Goal: Task Accomplishment & Management: Use online tool/utility

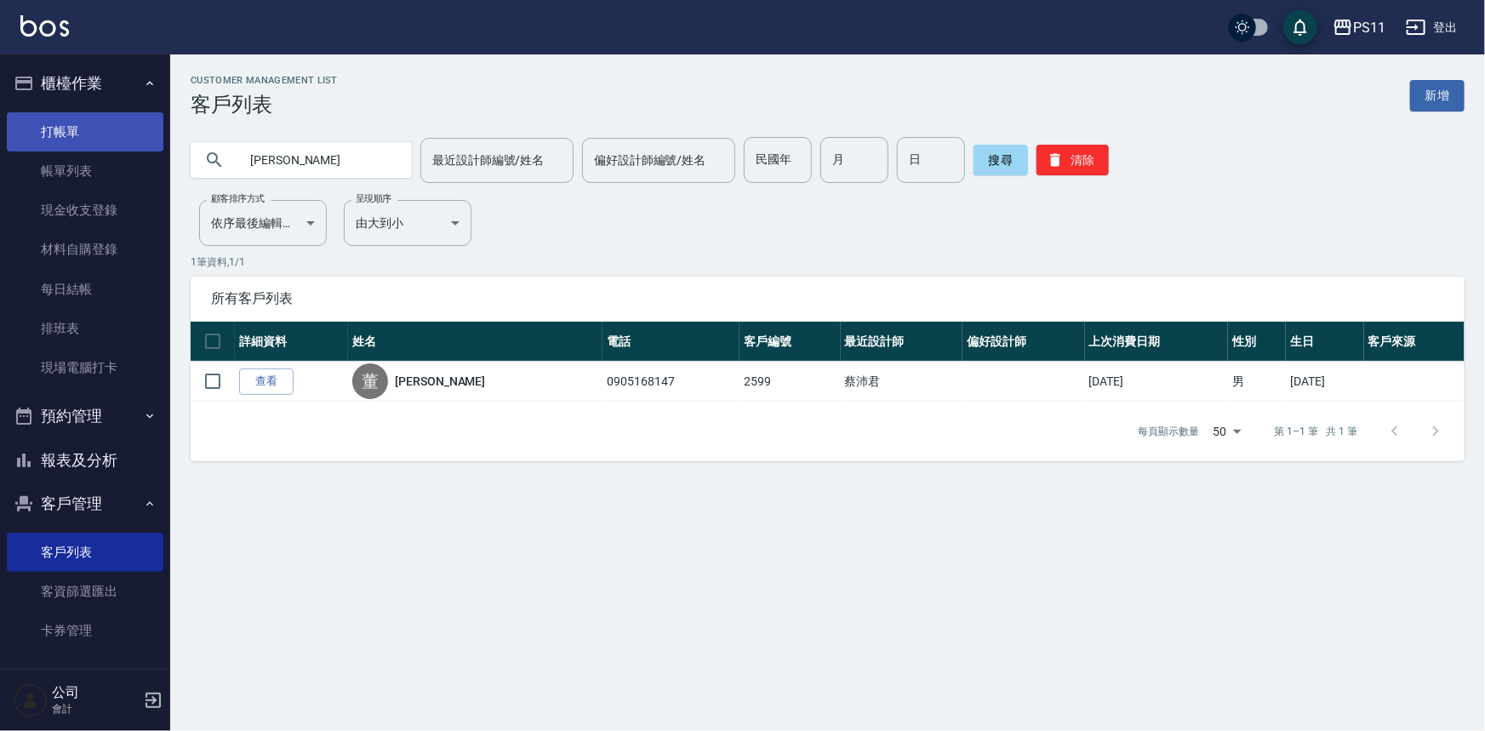
click at [94, 116] on link "打帳單" at bounding box center [85, 131] width 157 height 39
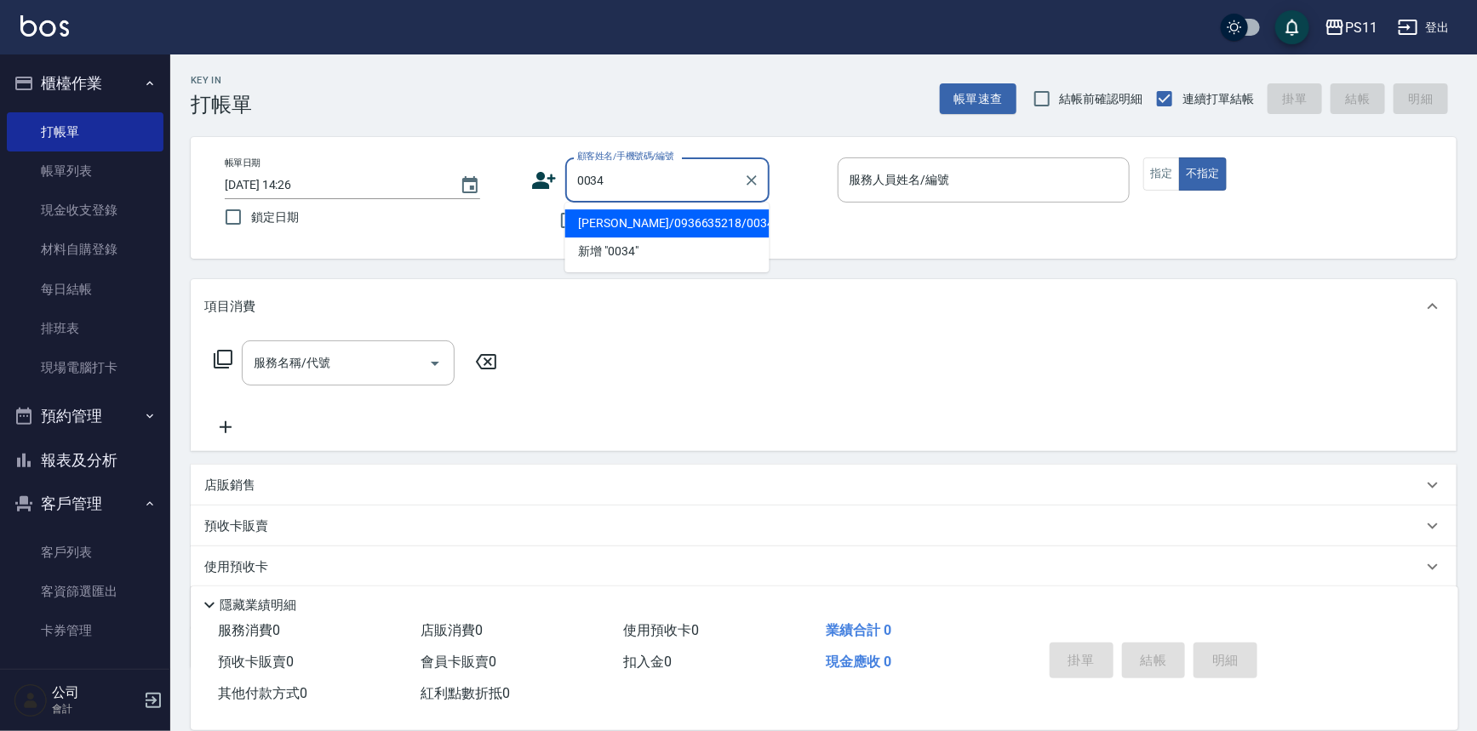
click at [678, 220] on li "[PERSON_NAME]/0936635218/0034" at bounding box center [667, 223] width 204 height 28
type input "[PERSON_NAME]/0936635218/0034"
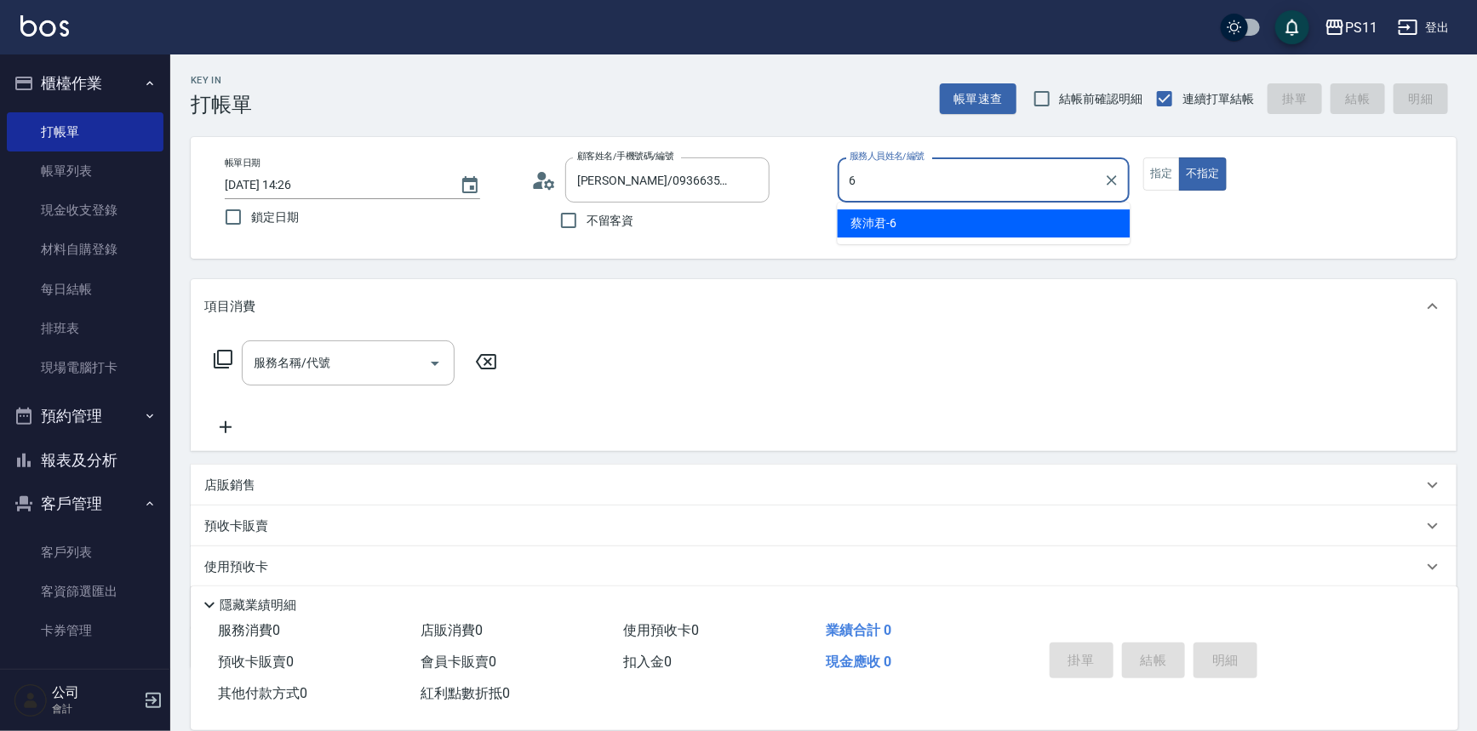
type input "[PERSON_NAME]6"
type button "false"
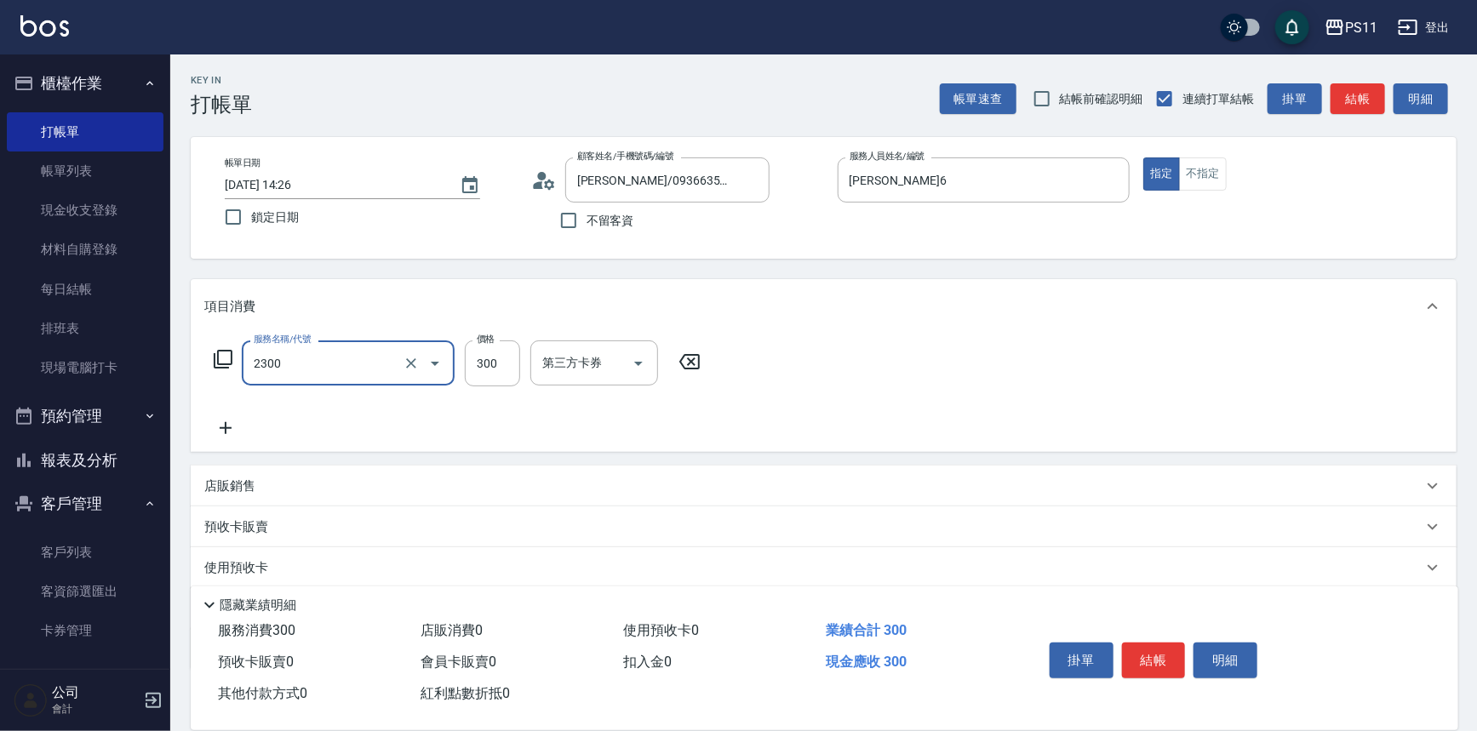
type input "剪髮(2300)"
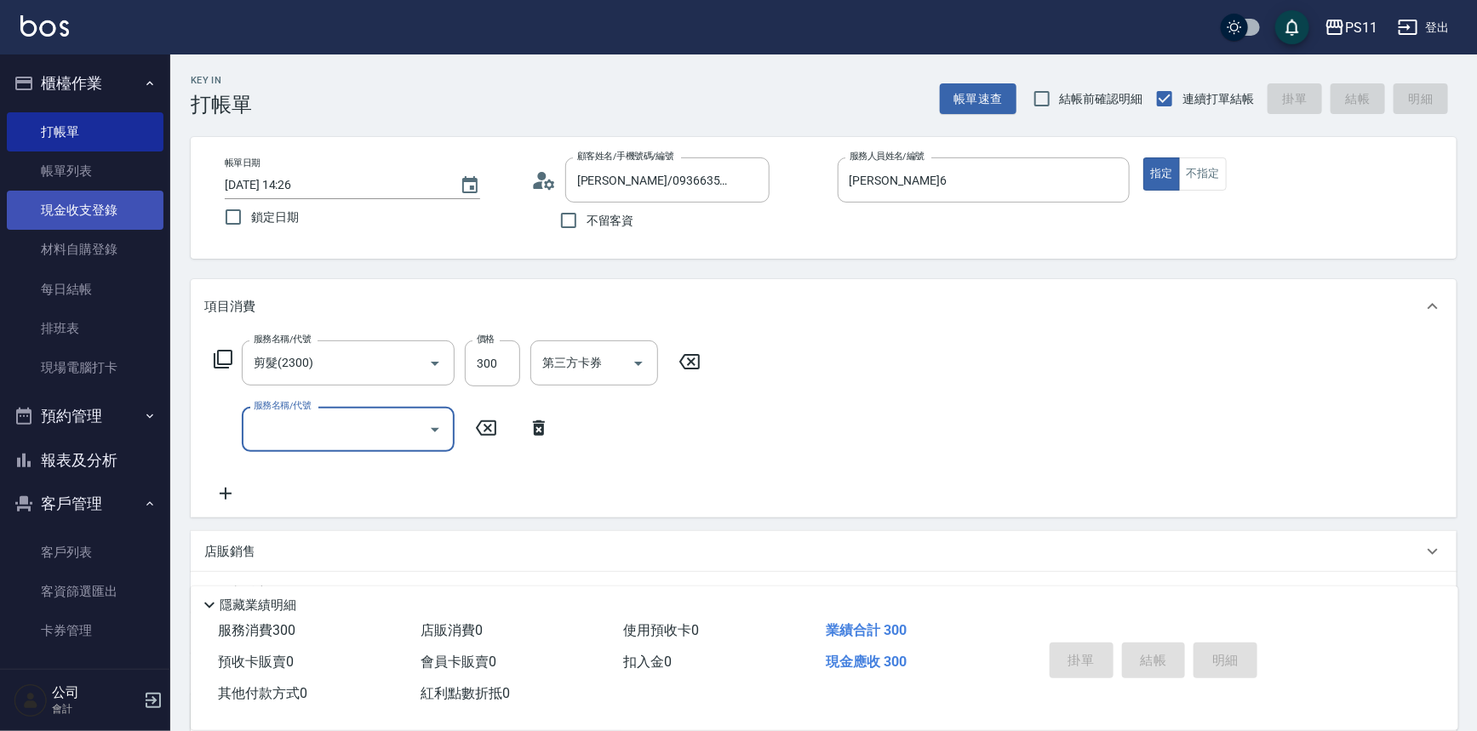
type input "[DATE] 14:27"
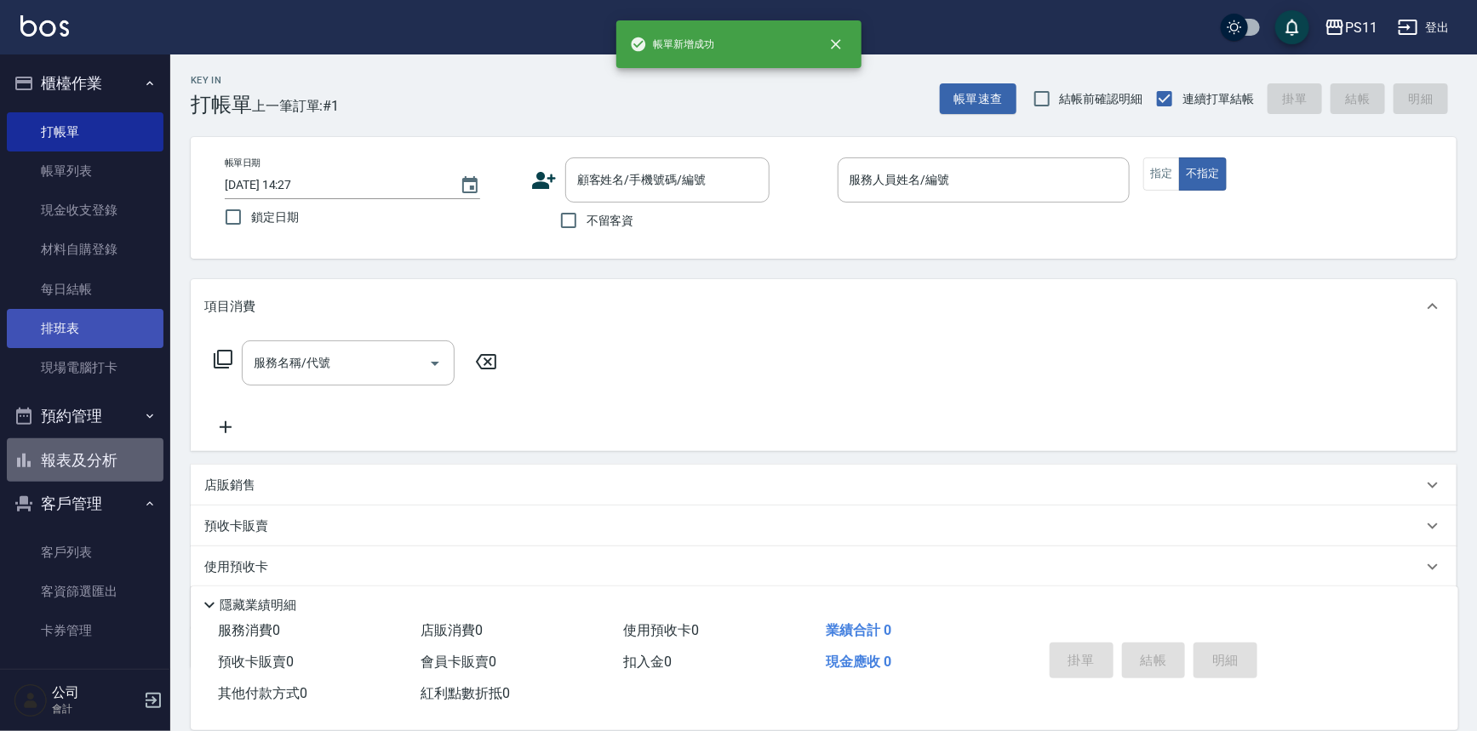
drag, startPoint x: 109, startPoint y: 452, endPoint x: 144, endPoint y: 325, distance: 131.6
click at [109, 445] on button "報表及分析" at bounding box center [85, 460] width 157 height 44
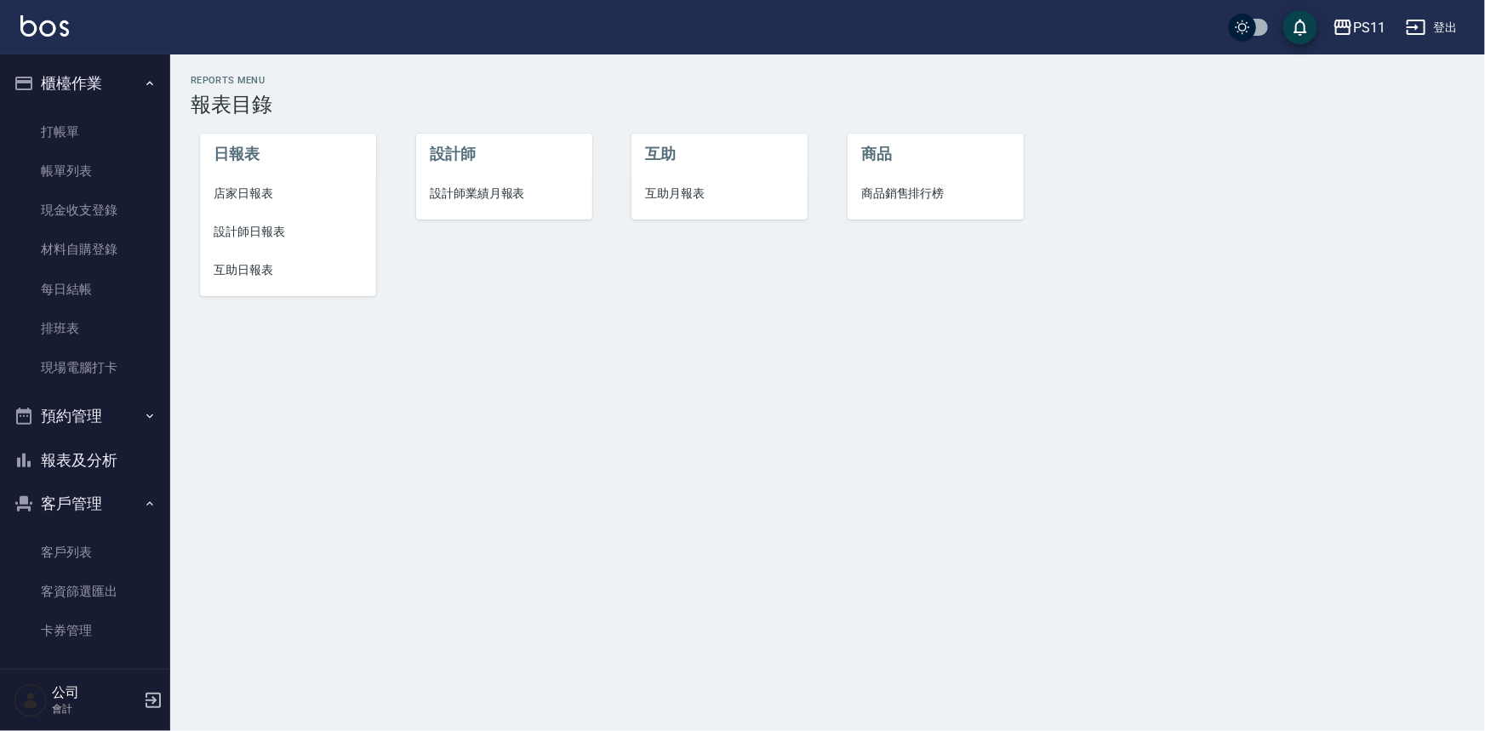
click at [249, 230] on span "設計師日報表" at bounding box center [288, 232] width 149 height 18
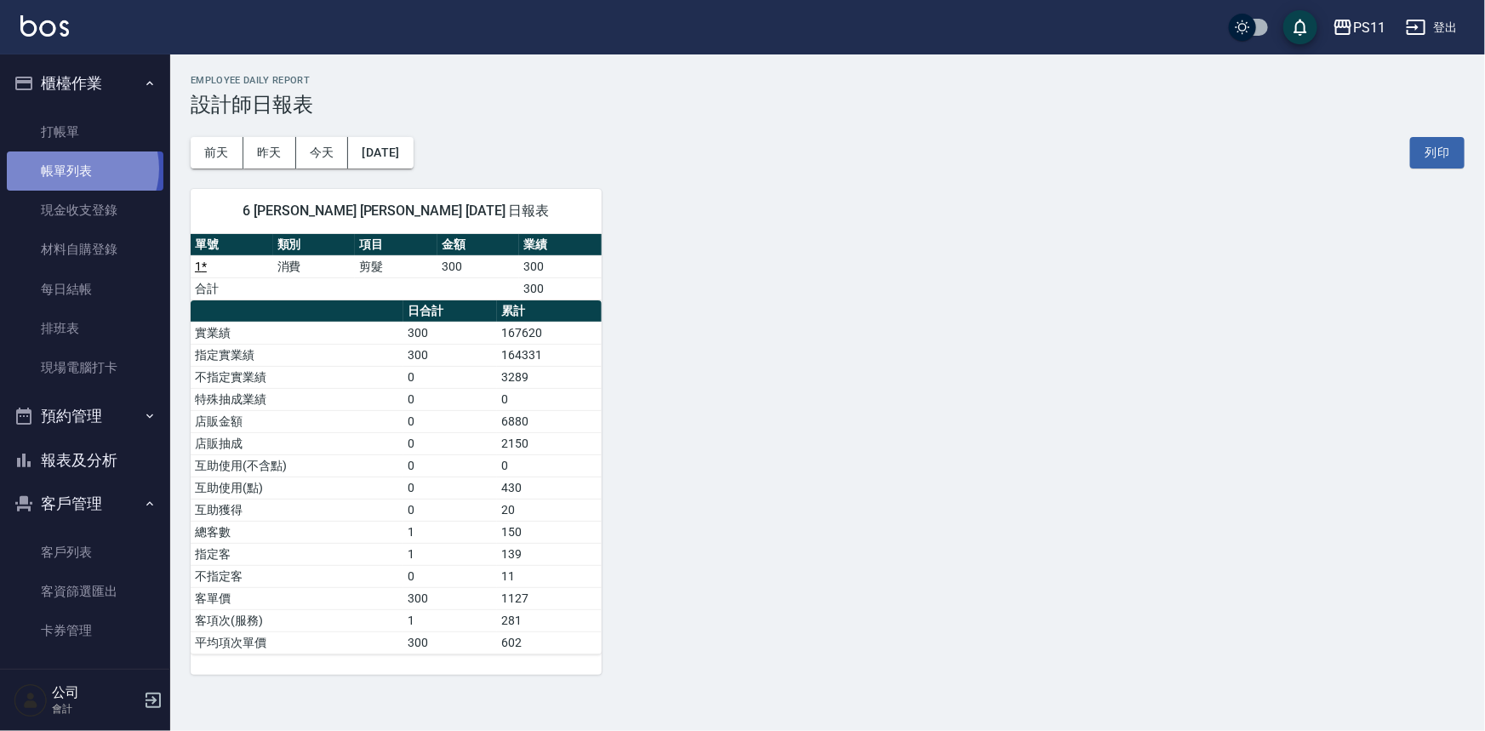
click at [77, 169] on link "帳單列表" at bounding box center [85, 171] width 157 height 39
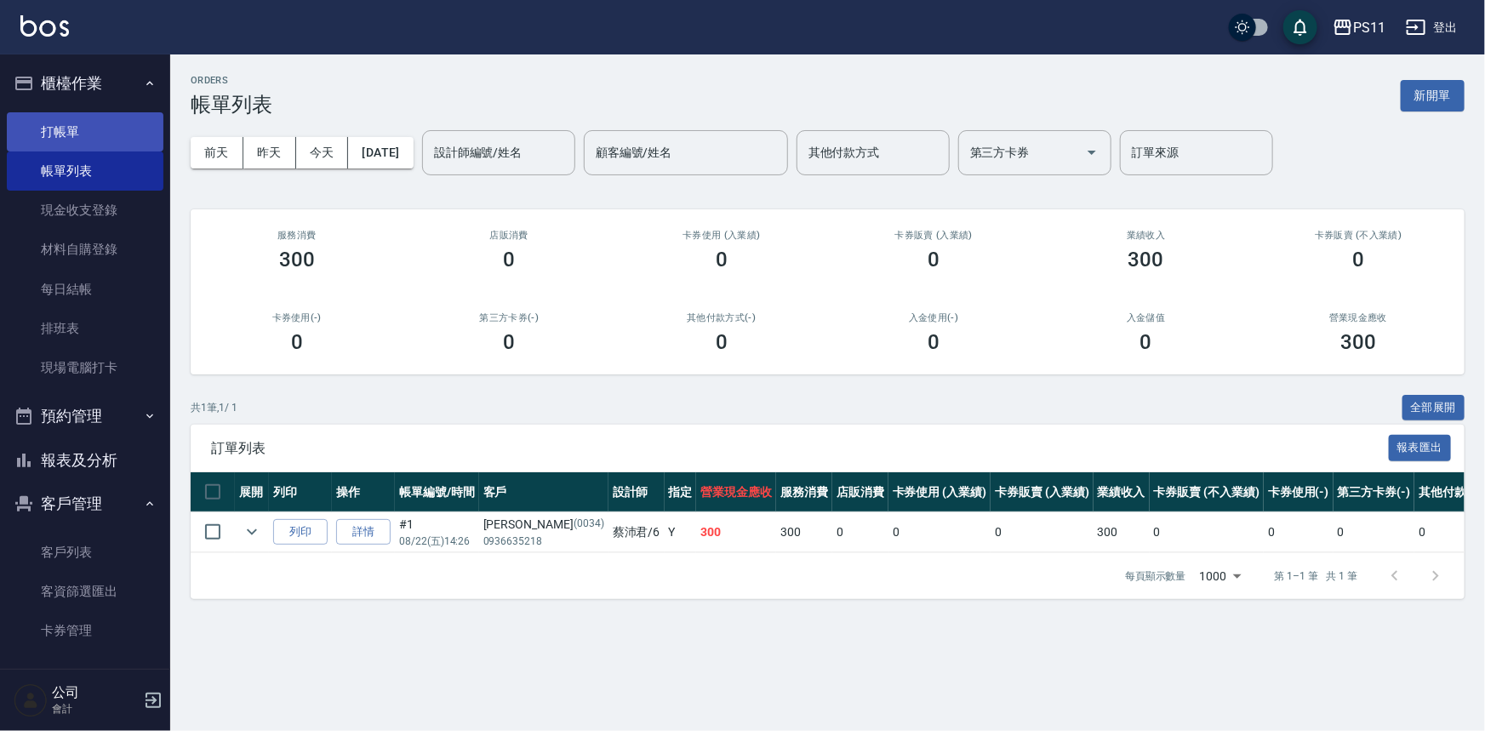
click at [114, 133] on link "打帳單" at bounding box center [85, 131] width 157 height 39
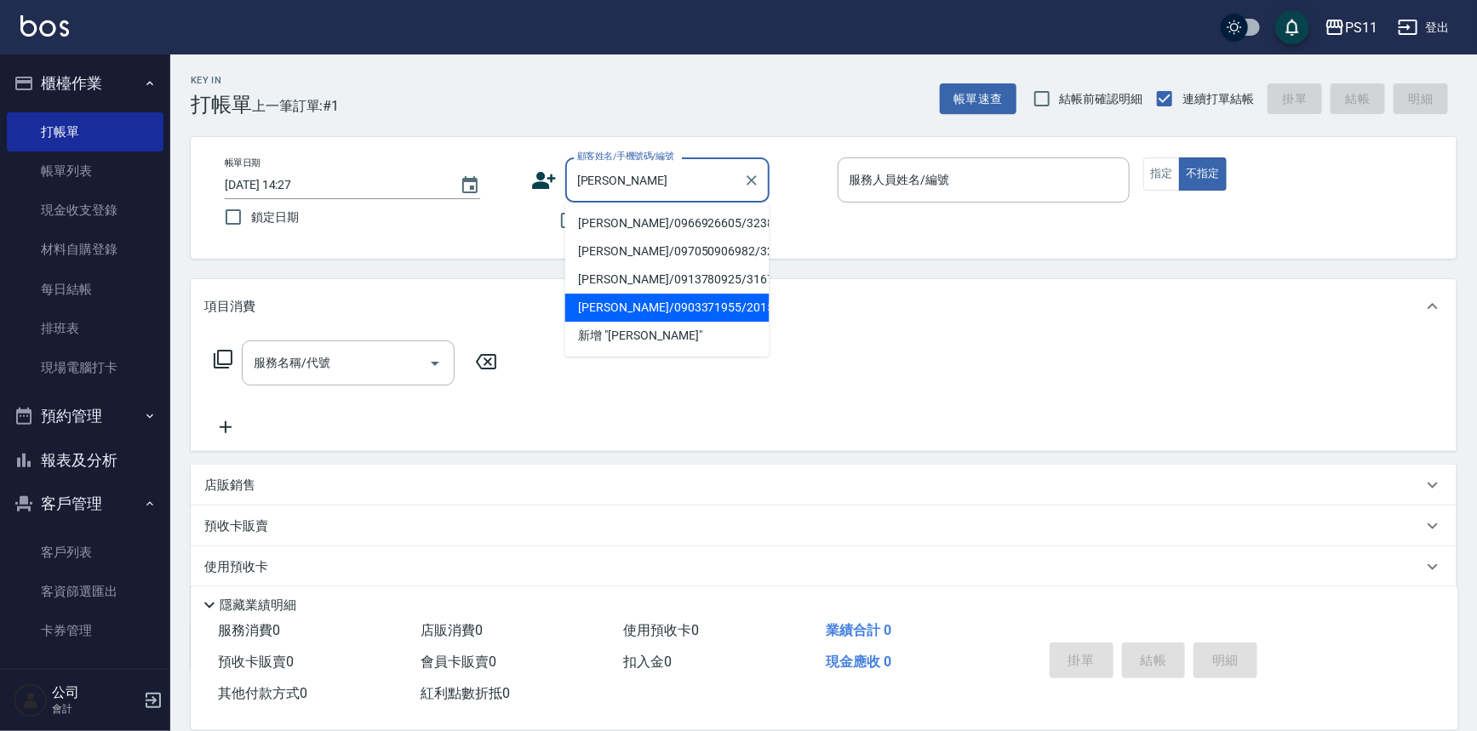
click at [757, 313] on li "[PERSON_NAME]/0903371955/2015" at bounding box center [667, 308] width 204 height 28
type input "[PERSON_NAME]/0903371955/2015"
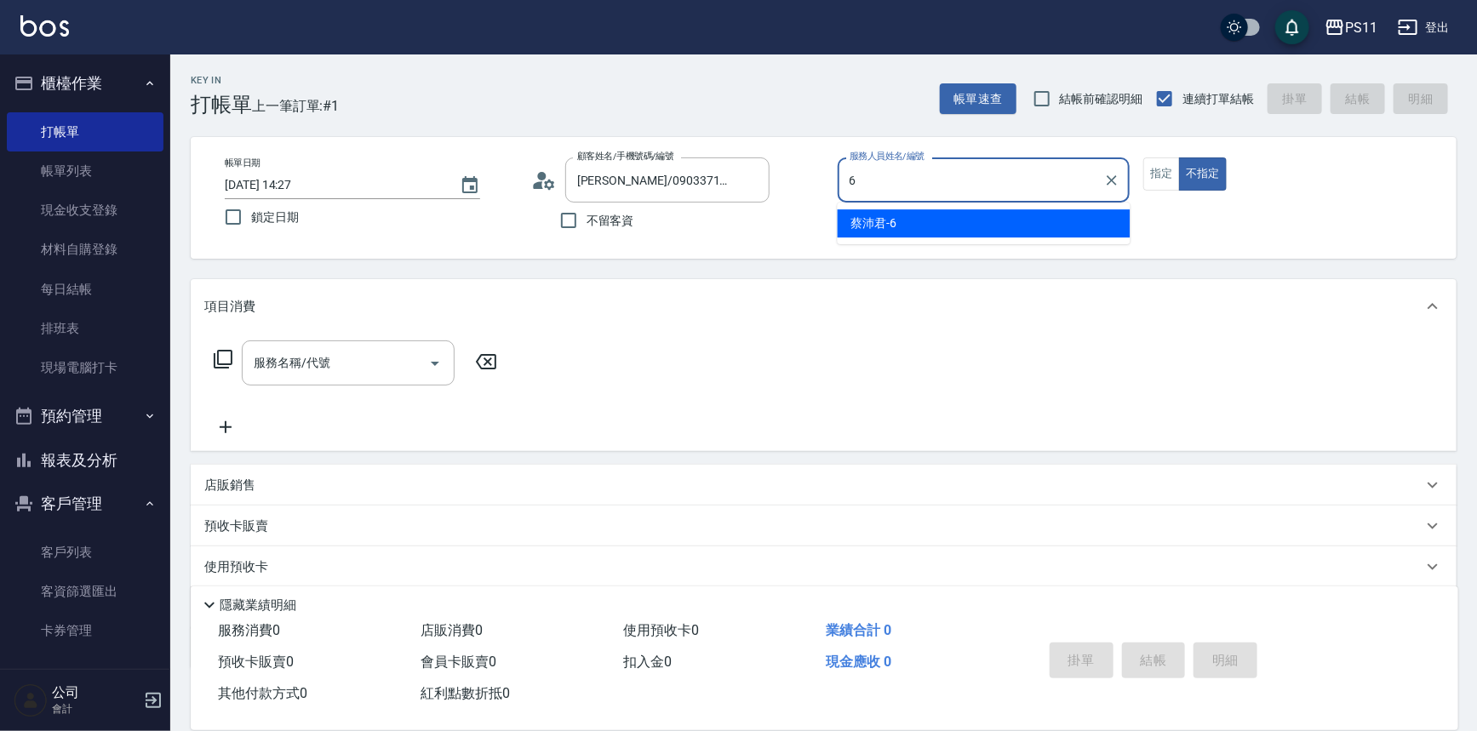
type input "[PERSON_NAME]6"
type button "false"
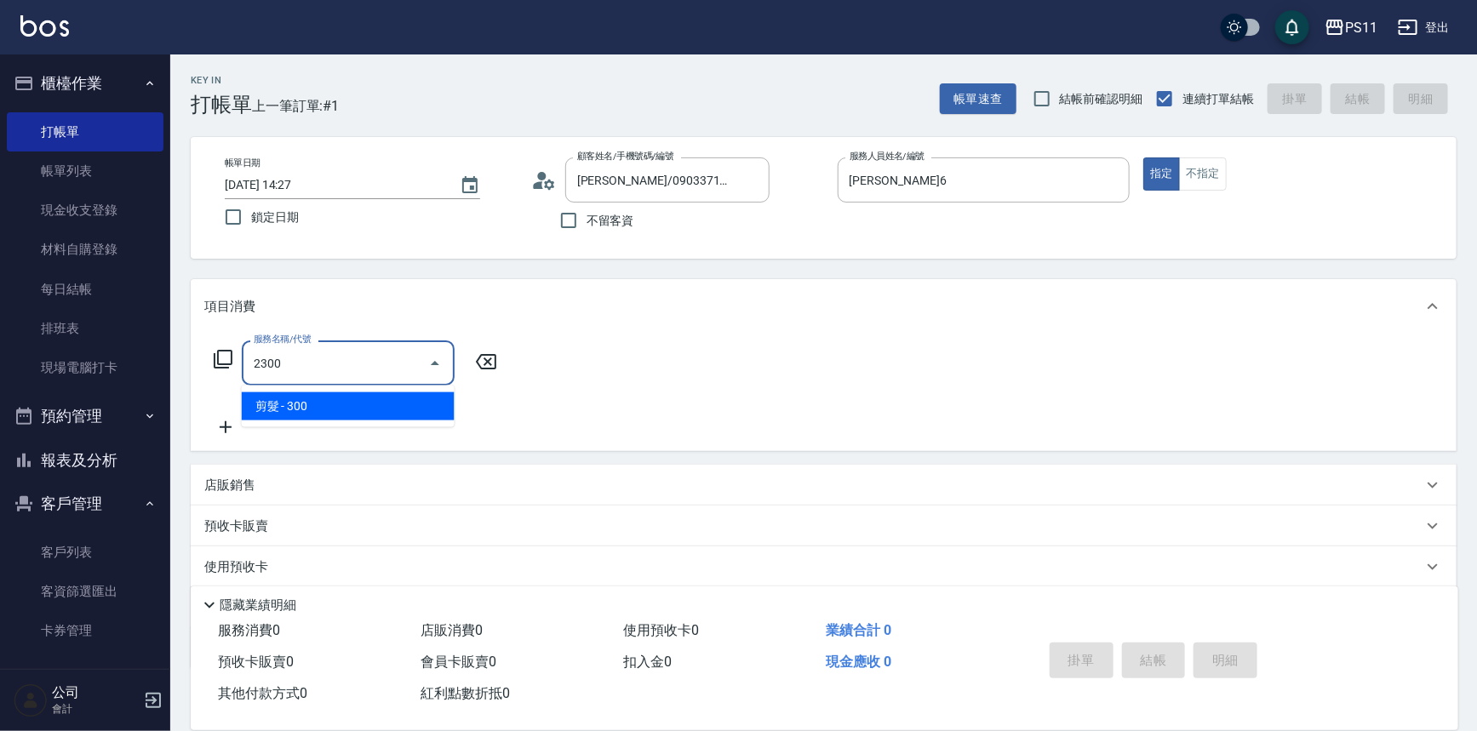
type input "剪髮(2300)"
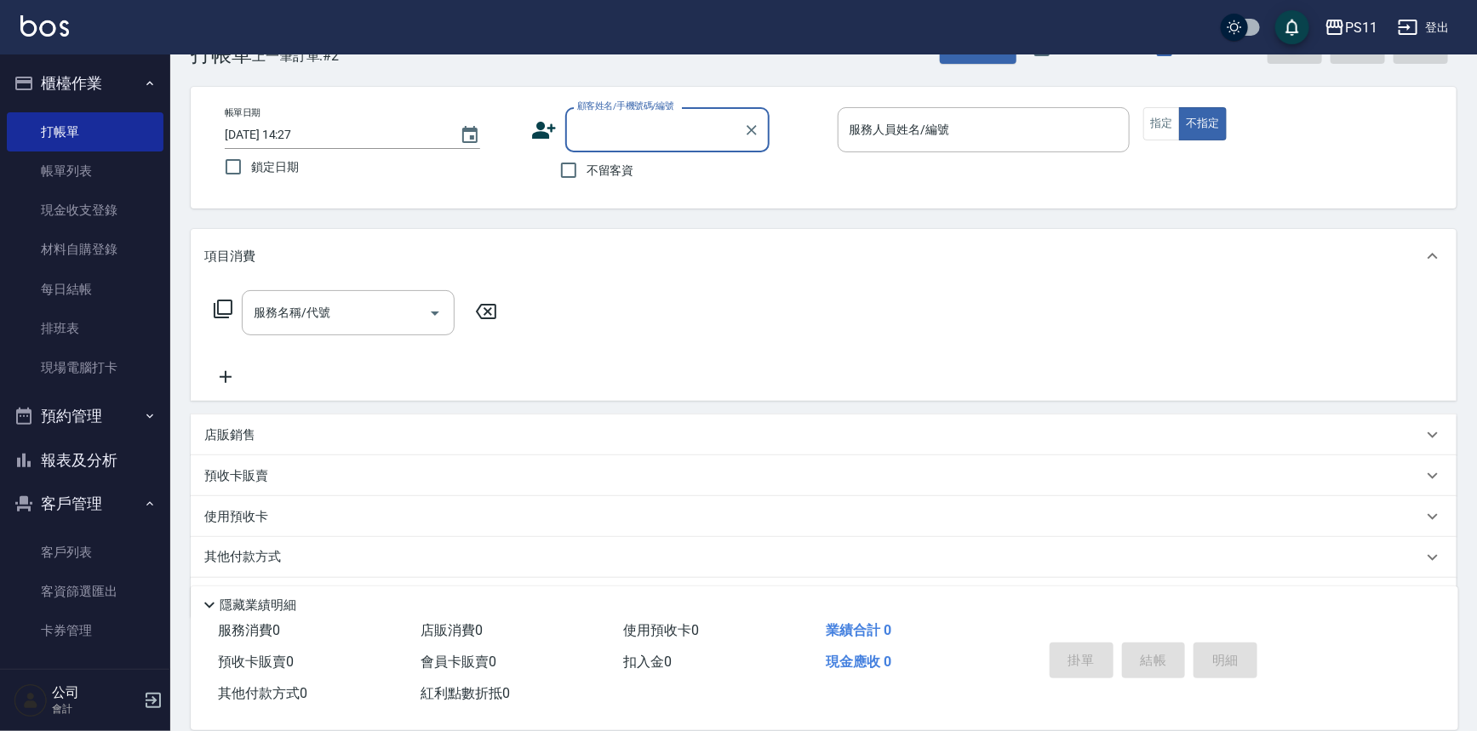
scroll to position [77, 0]
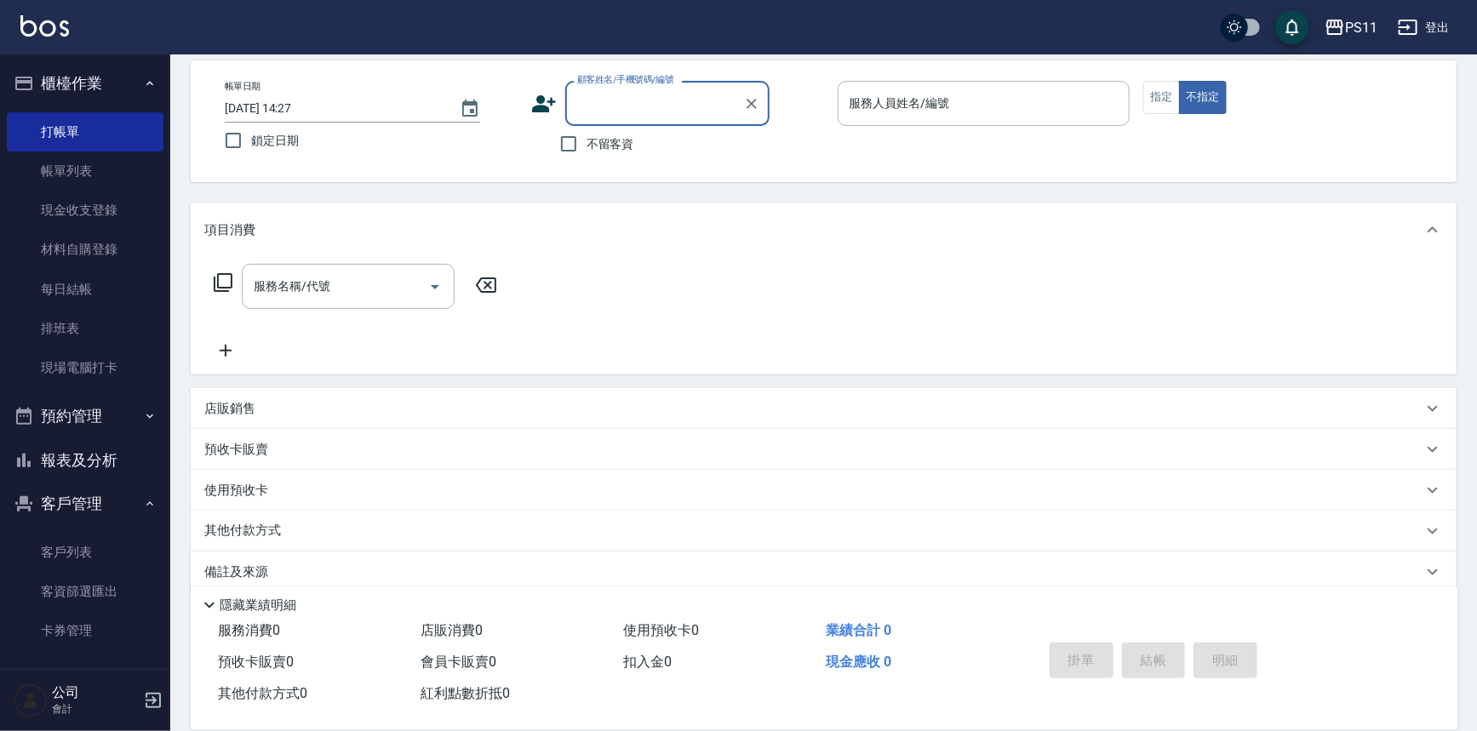
drag, startPoint x: 98, startPoint y: 462, endPoint x: 133, endPoint y: 438, distance: 42.3
click at [98, 460] on button "報表及分析" at bounding box center [85, 460] width 157 height 44
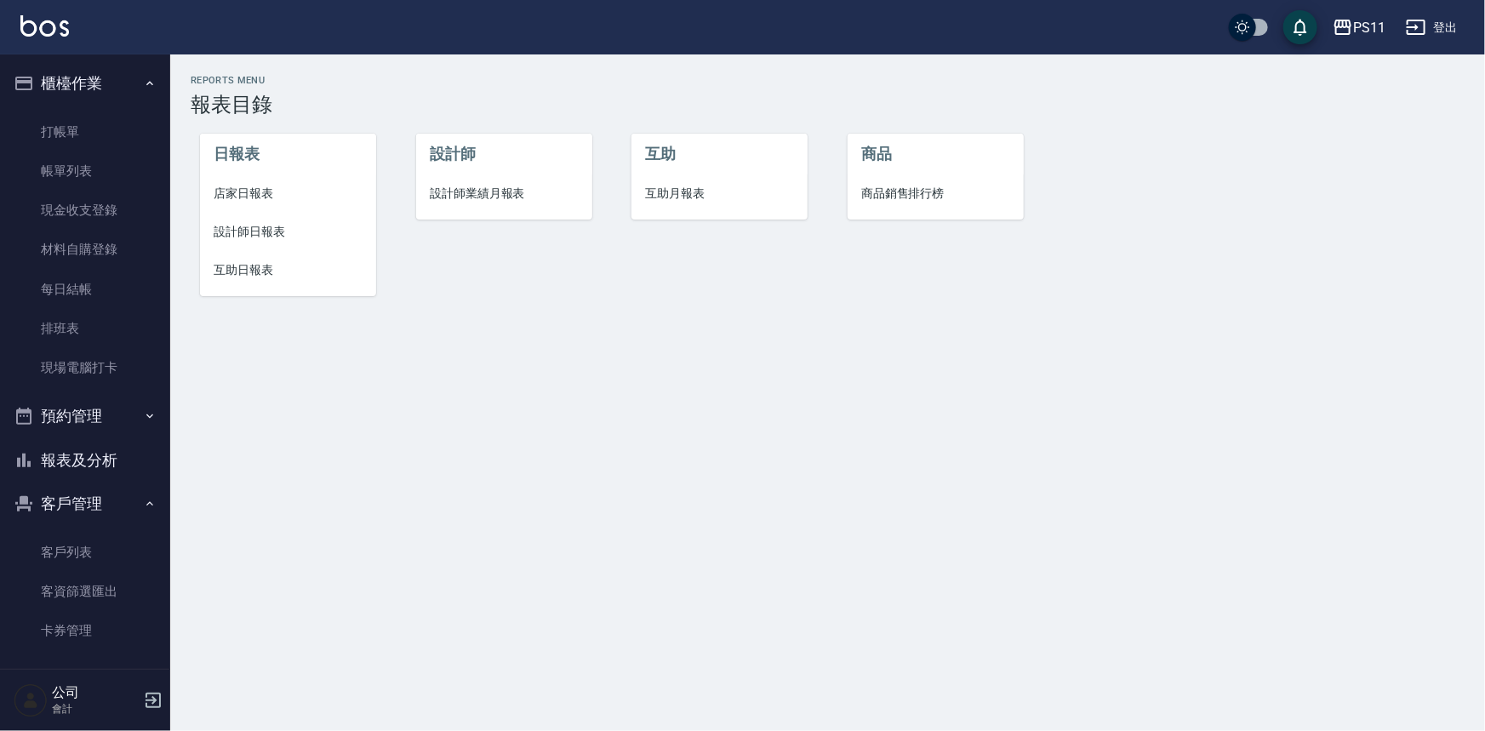
click at [255, 275] on span "互助日報表" at bounding box center [288, 270] width 149 height 18
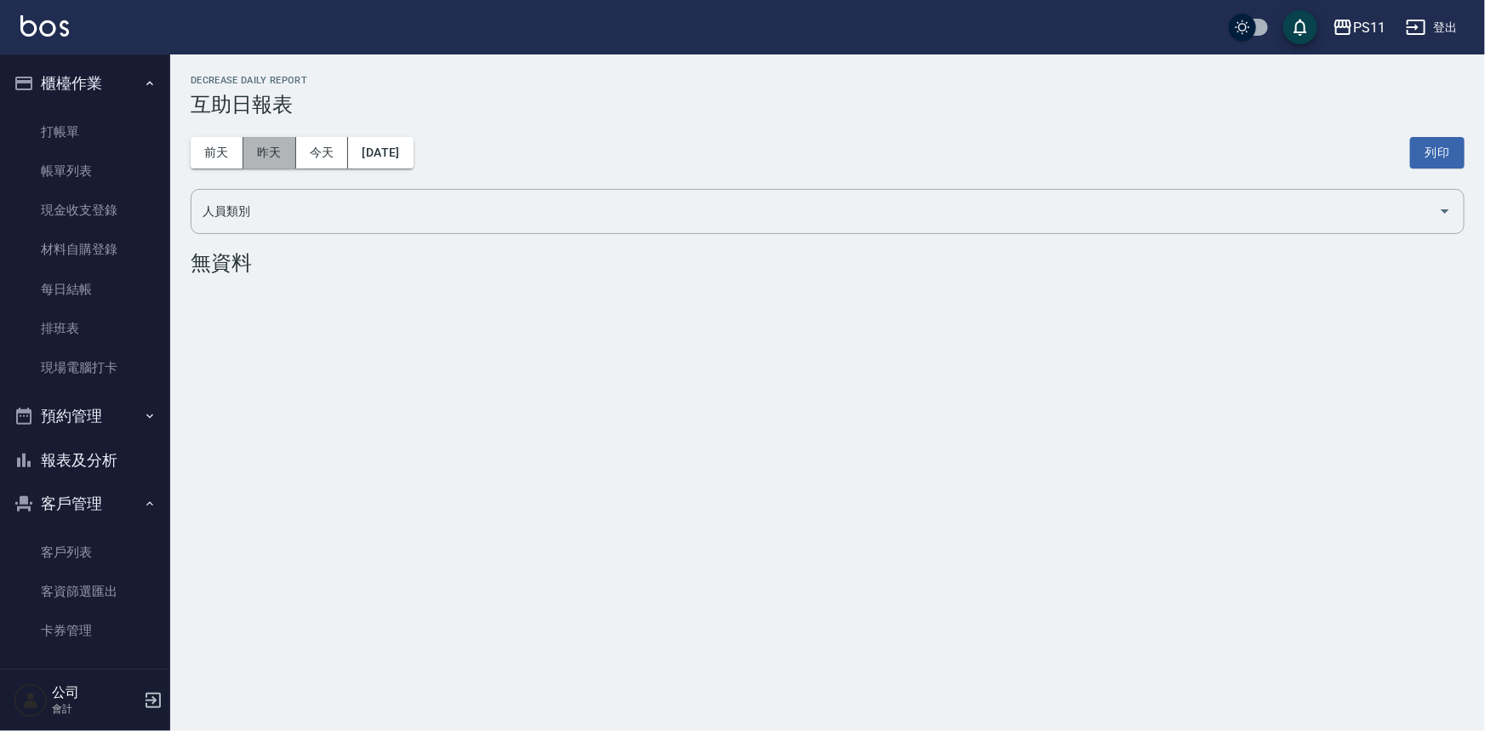
click at [287, 146] on button "昨天" at bounding box center [269, 152] width 53 height 31
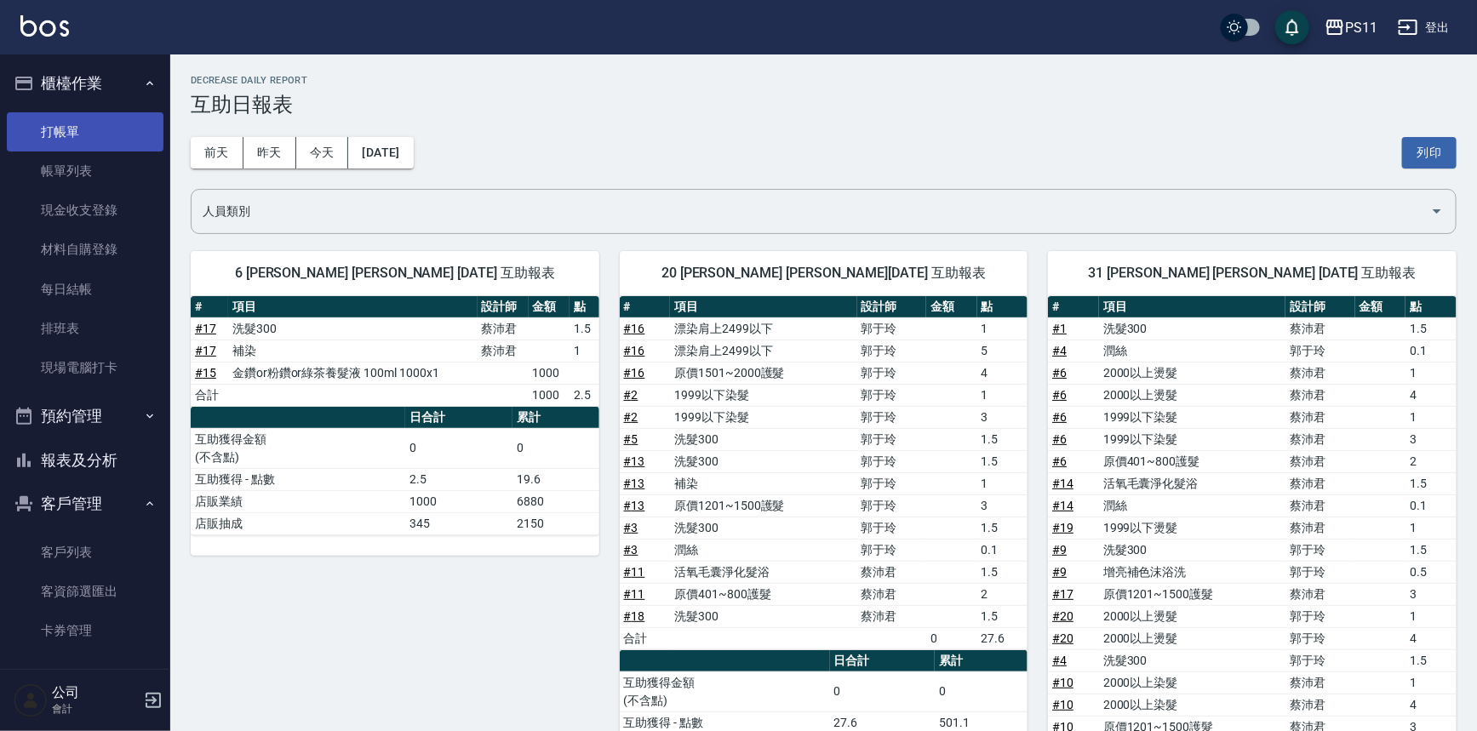
click at [131, 128] on link "打帳單" at bounding box center [85, 131] width 157 height 39
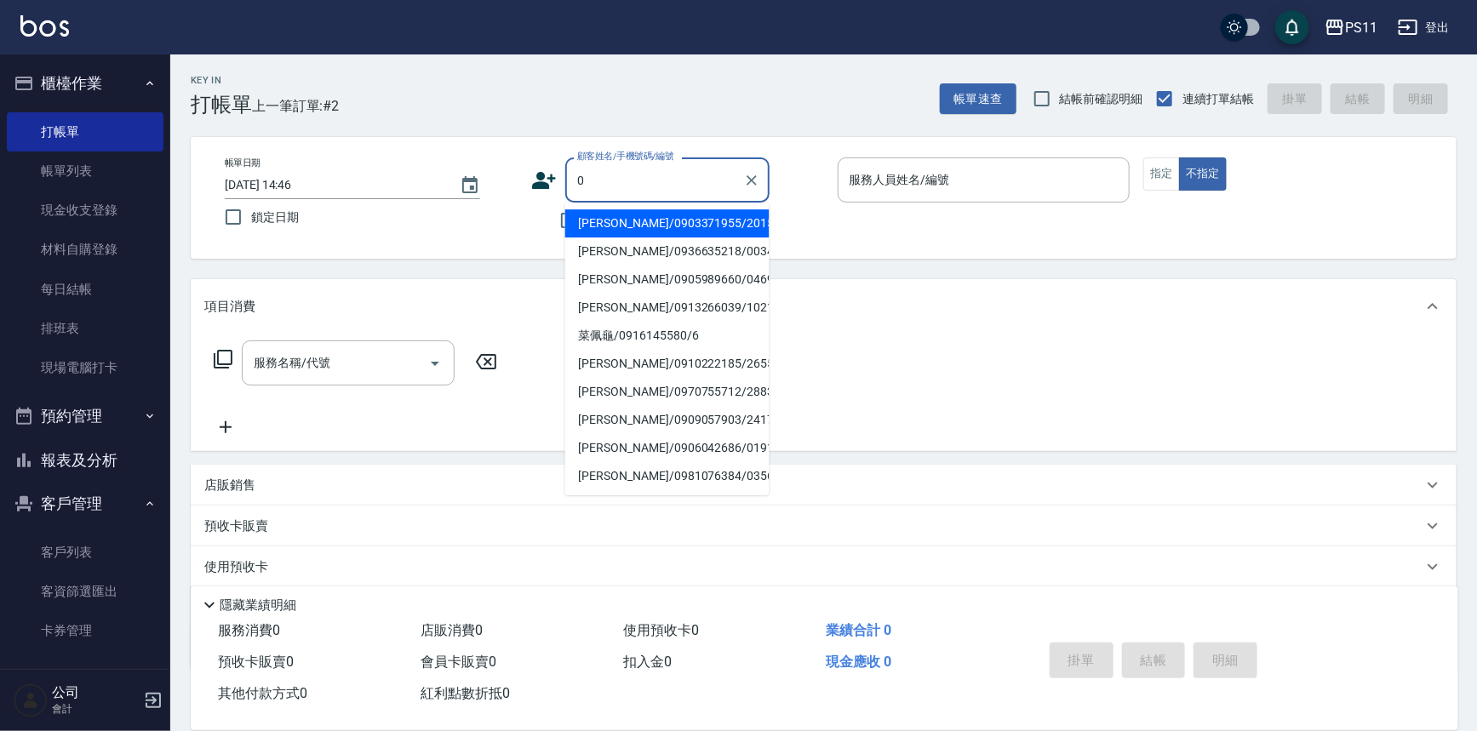
type input "09"
click at [750, 179] on icon "Clear" at bounding box center [752, 180] width 10 height 10
